Goal: Navigation & Orientation: Find specific page/section

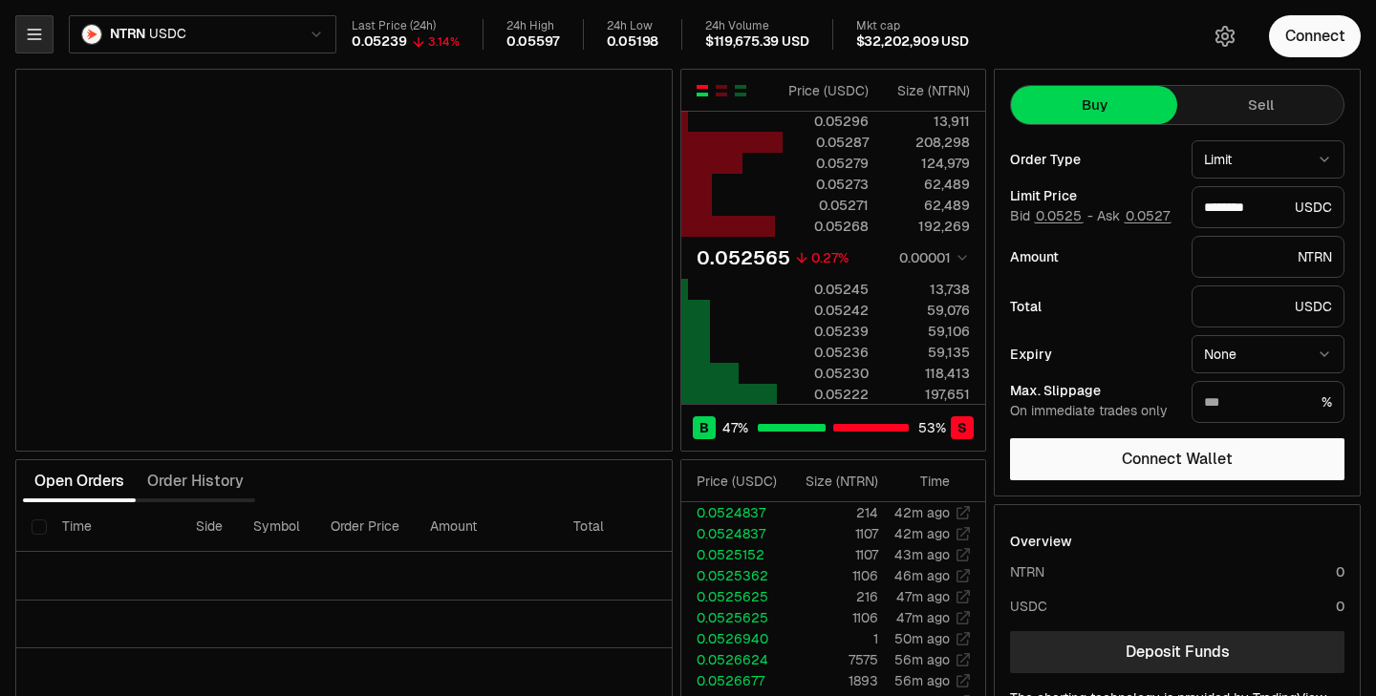
click at [30, 38] on icon "button" at bounding box center [34, 35] width 12 height 10
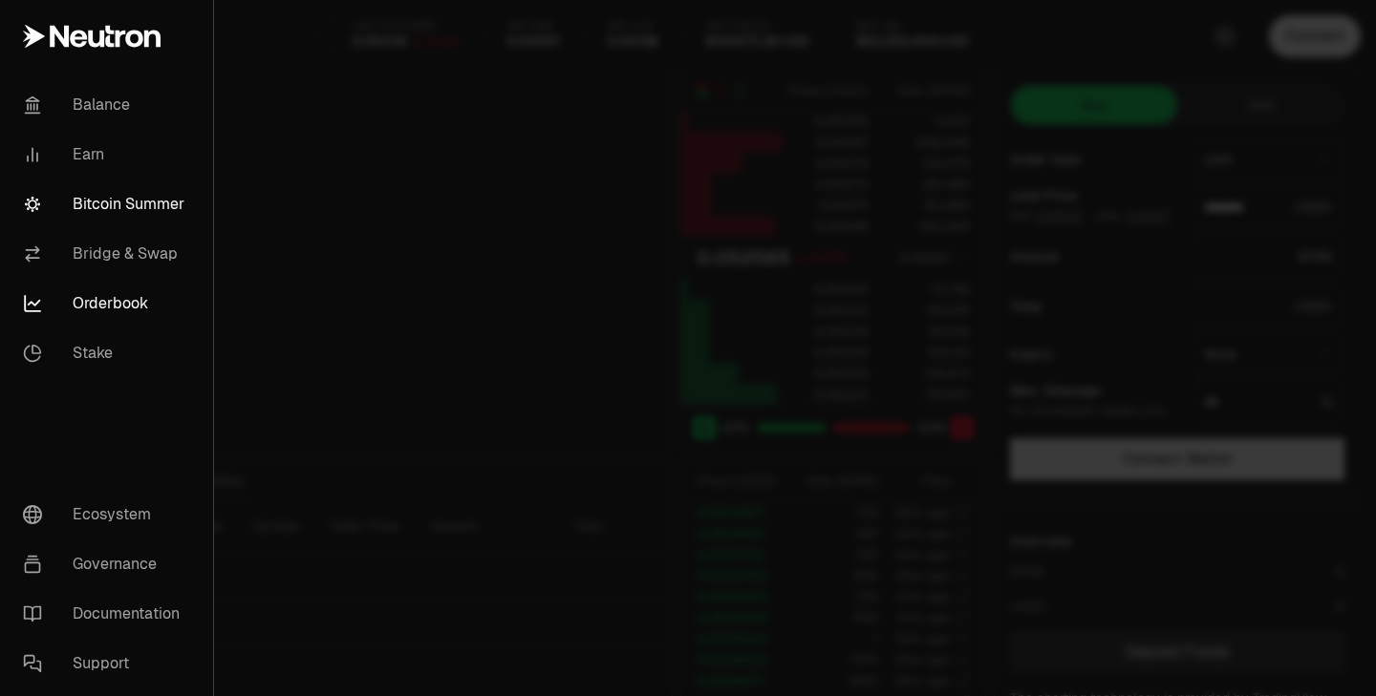
click at [101, 205] on link "Bitcoin Summer" at bounding box center [107, 205] width 198 height 50
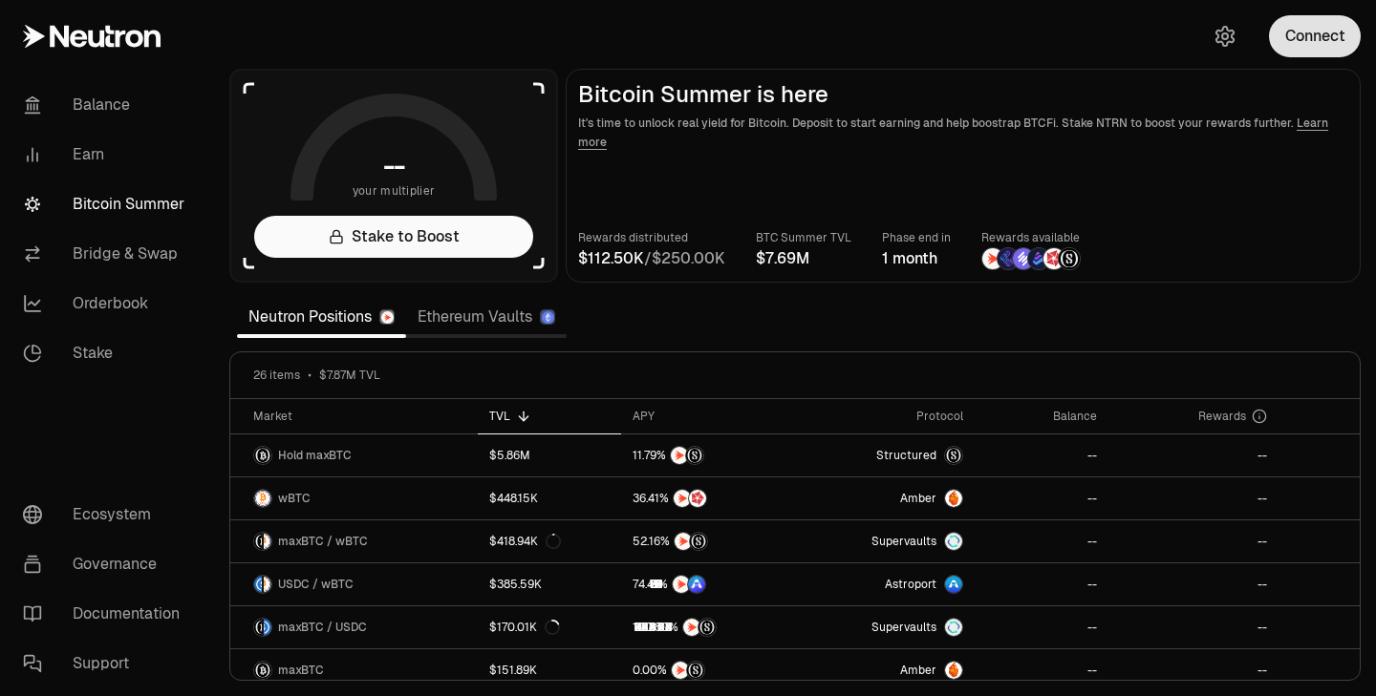
click at [1329, 42] on button "Connect" at bounding box center [1315, 36] width 92 height 42
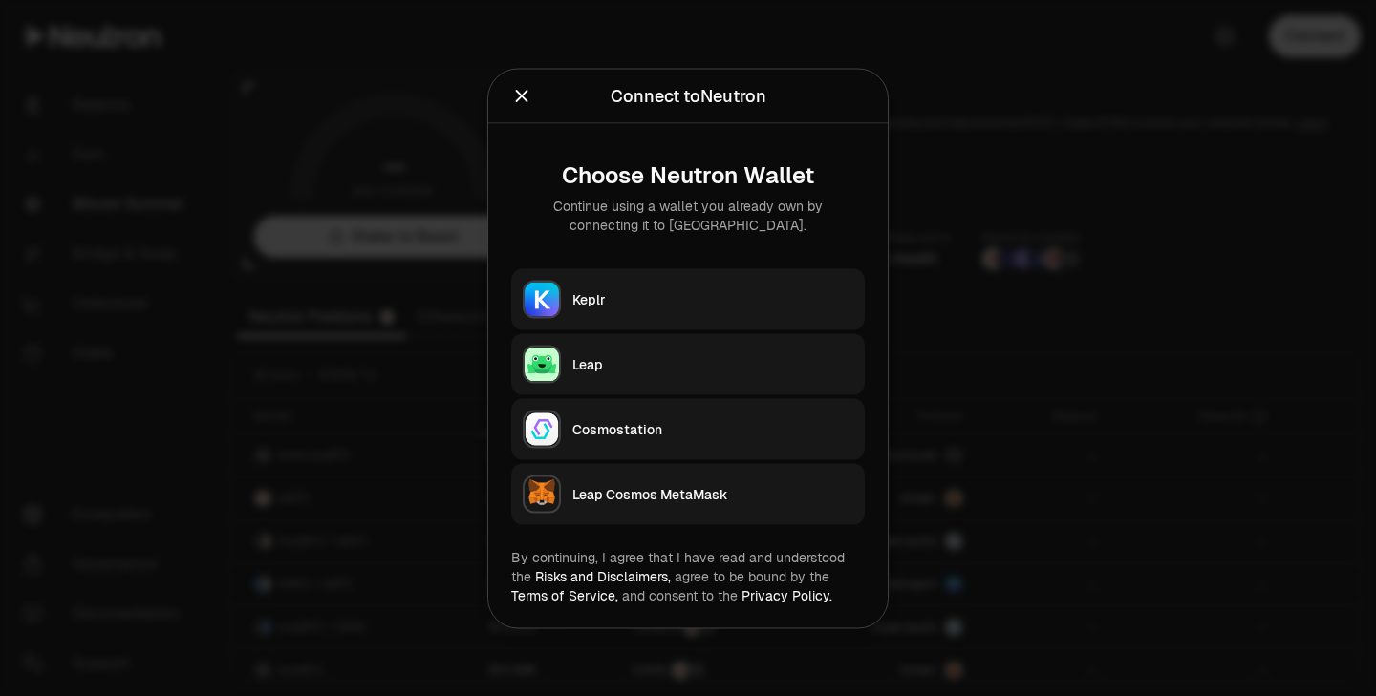
click at [636, 307] on div "Keplr" at bounding box center [712, 298] width 281 height 19
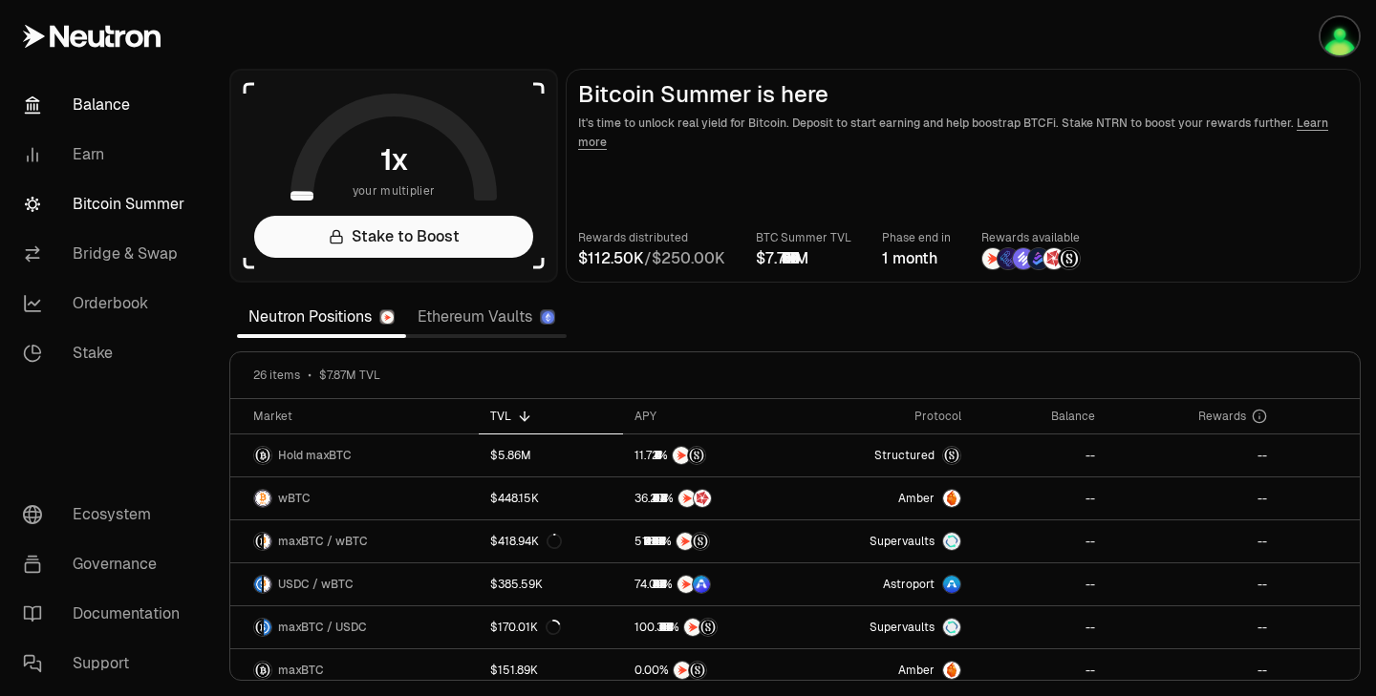
click at [102, 101] on link "Balance" at bounding box center [107, 105] width 199 height 50
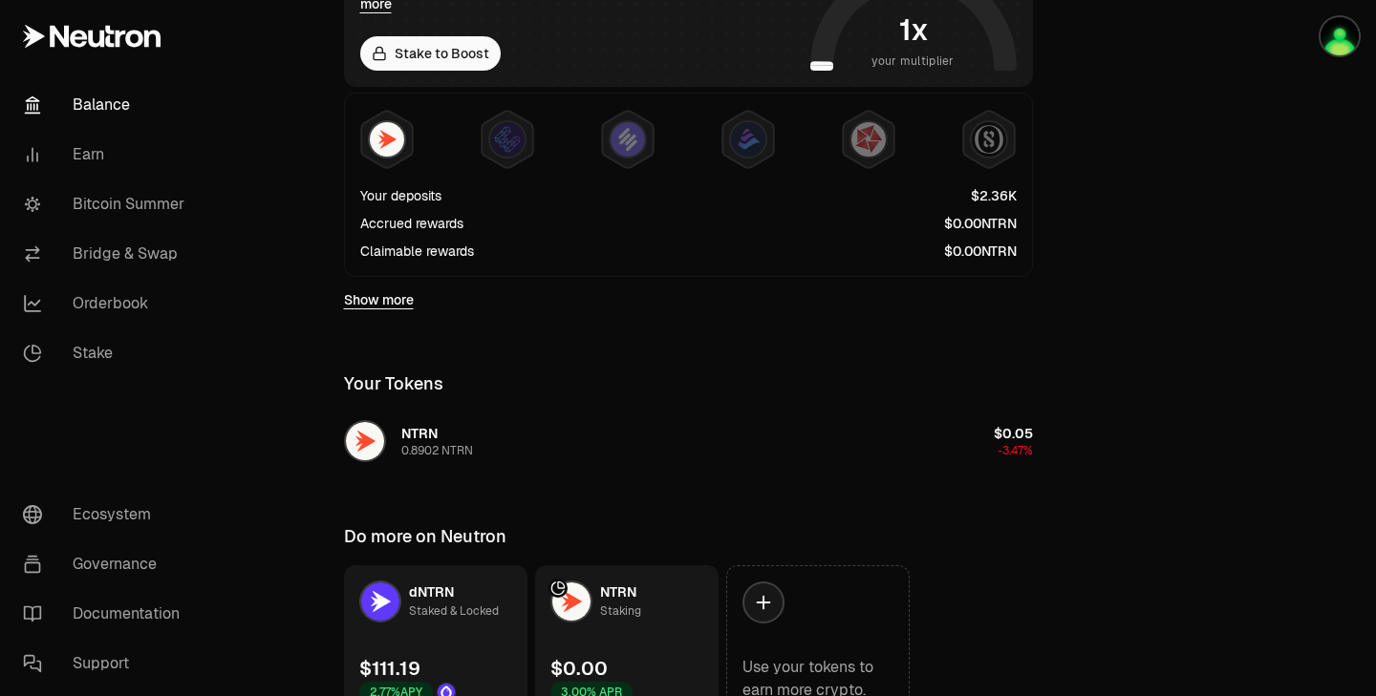
scroll to position [442, 0]
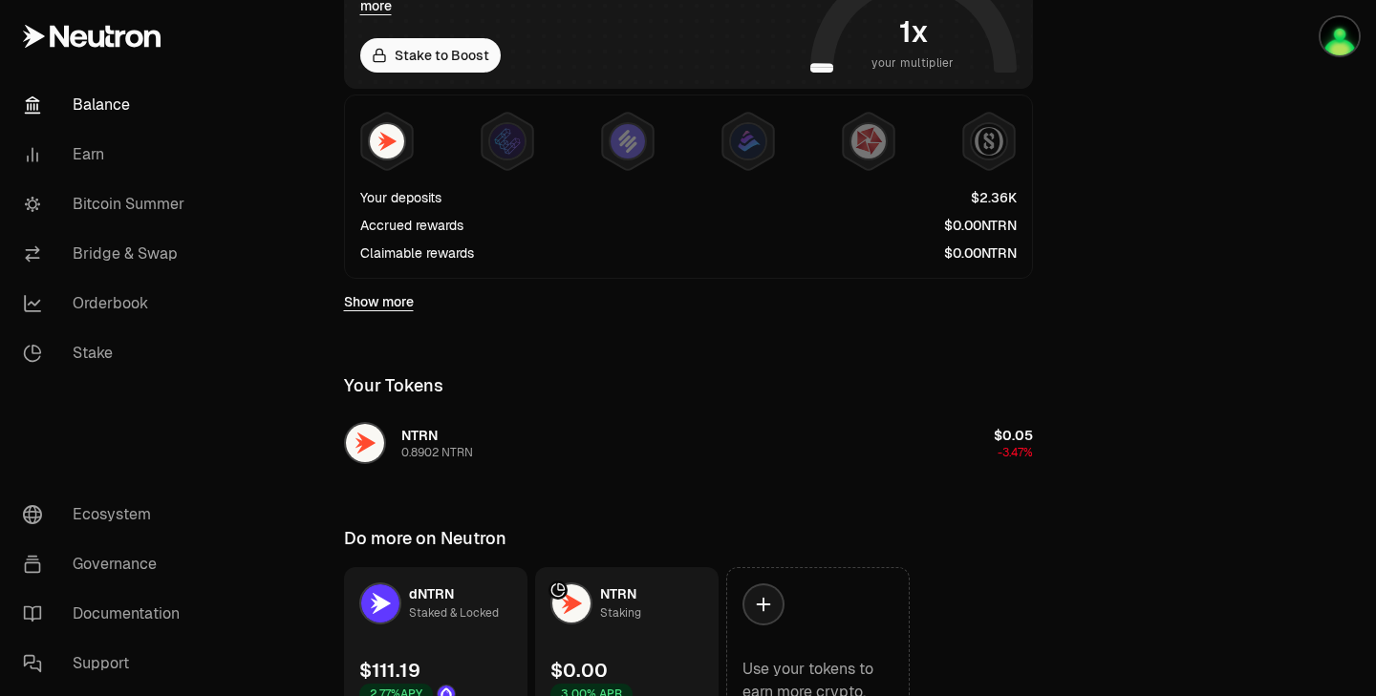
click at [363, 299] on link "Show more" at bounding box center [379, 301] width 70 height 19
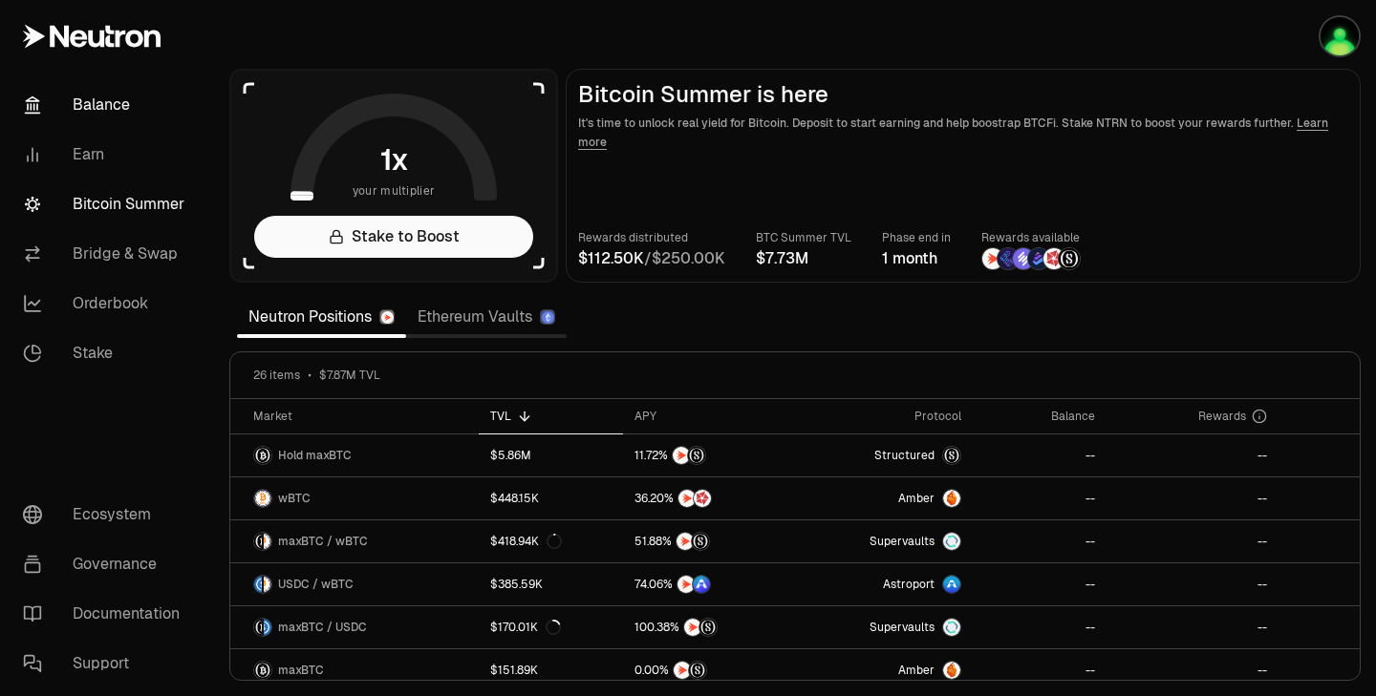
click at [112, 104] on link "Balance" at bounding box center [107, 105] width 199 height 50
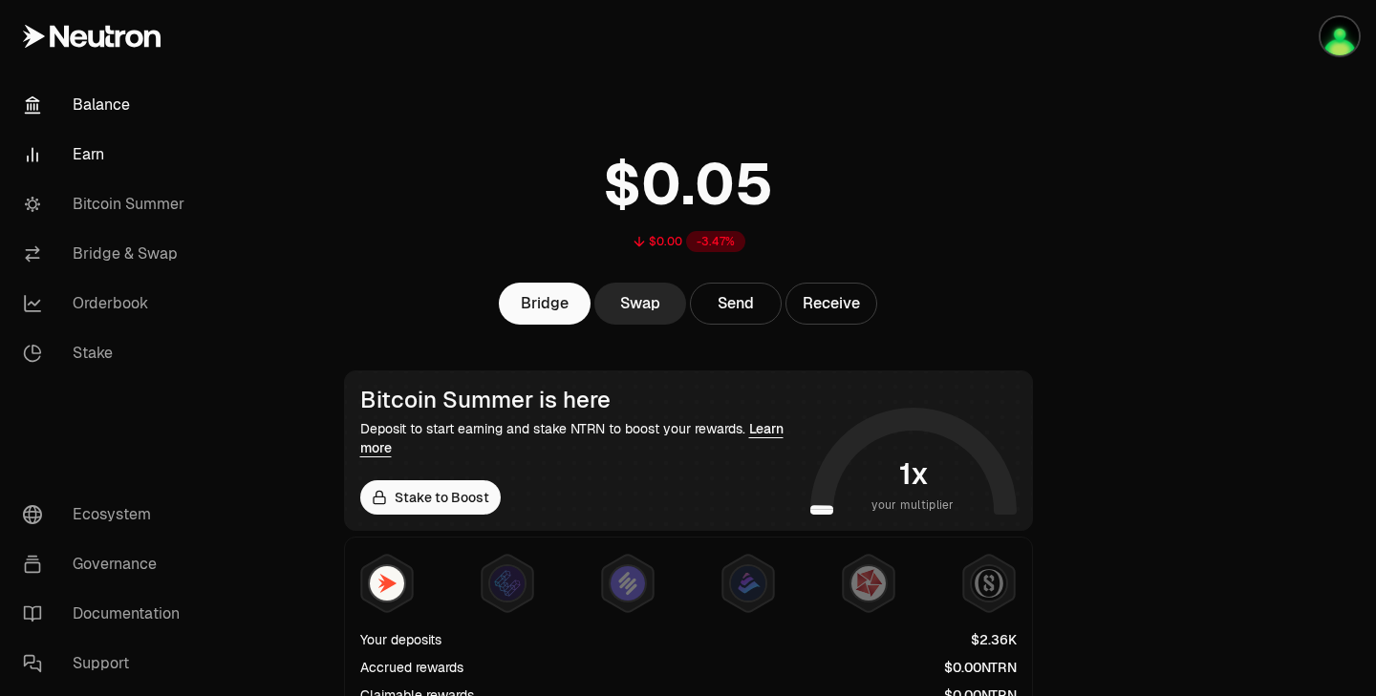
click at [101, 147] on link "Earn" at bounding box center [107, 155] width 199 height 50
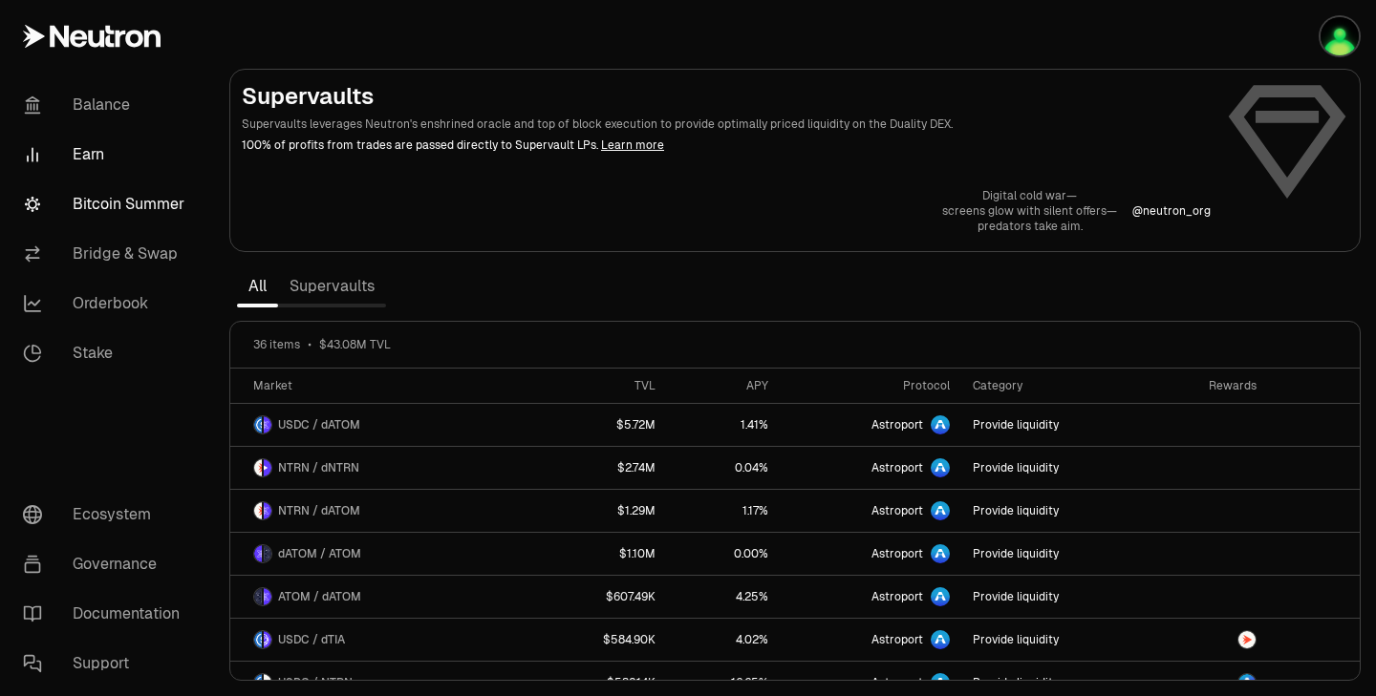
click at [121, 209] on link "Bitcoin Summer" at bounding box center [107, 205] width 199 height 50
